Goal: Task Accomplishment & Management: Use online tool/utility

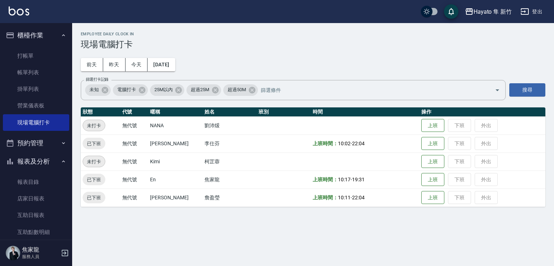
scroll to position [72, 0]
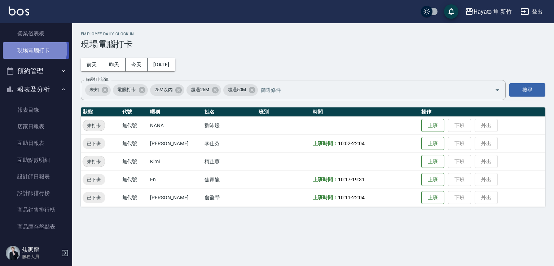
click at [24, 49] on link "現場電腦打卡" at bounding box center [36, 50] width 66 height 17
click at [27, 49] on link "現場電腦打卡" at bounding box center [36, 50] width 66 height 17
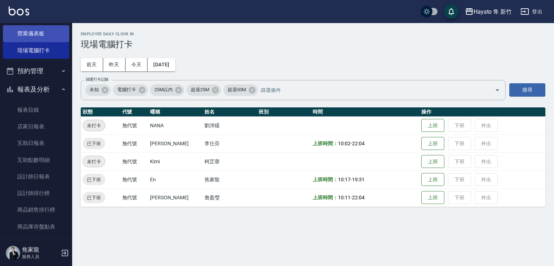
click at [55, 39] on link "營業儀表板" at bounding box center [36, 33] width 66 height 17
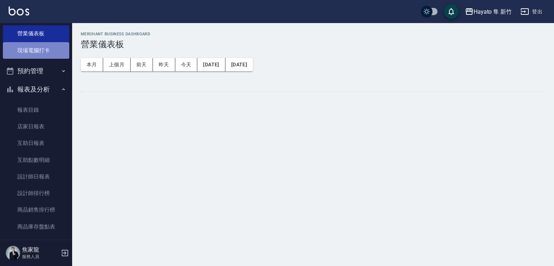
click at [40, 57] on link "現場電腦打卡" at bounding box center [36, 50] width 66 height 17
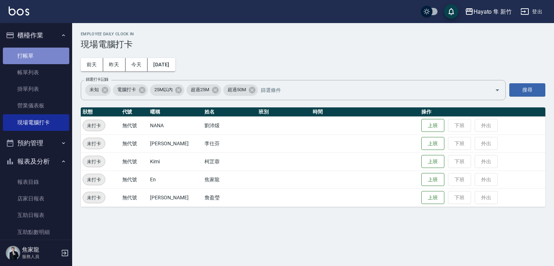
click at [39, 51] on link "打帳單" at bounding box center [36, 56] width 66 height 17
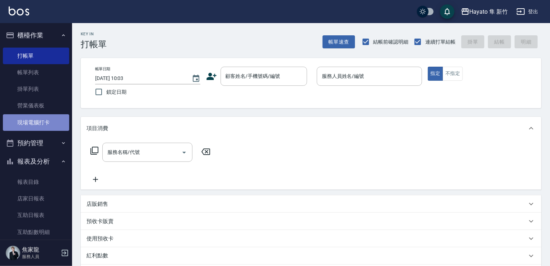
click at [42, 123] on link "現場電腦打卡" at bounding box center [36, 122] width 66 height 17
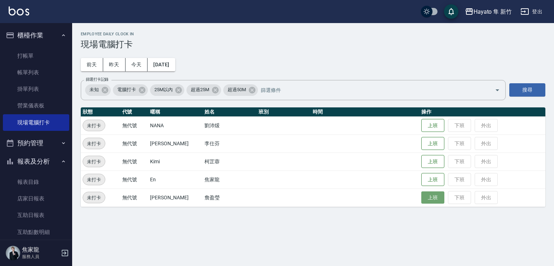
click at [430, 196] on button "上班" at bounding box center [432, 197] width 23 height 13
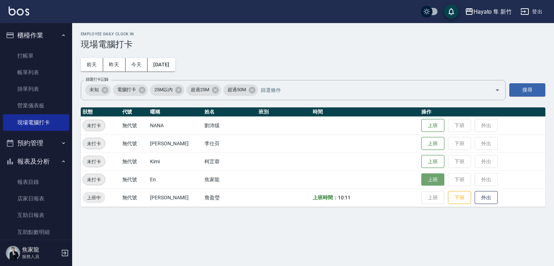
click at [426, 183] on button "上班" at bounding box center [432, 179] width 23 height 13
